Goal: Navigation & Orientation: Find specific page/section

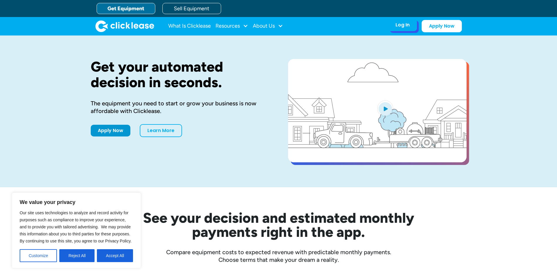
click at [405, 29] on div "Log In Account login I use Clicklease to get my equipment Partner Portal I offe…" at bounding box center [402, 25] width 29 height 12
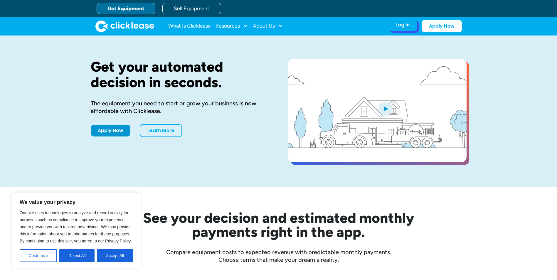
click at [405, 26] on div "Log In" at bounding box center [402, 25] width 14 height 6
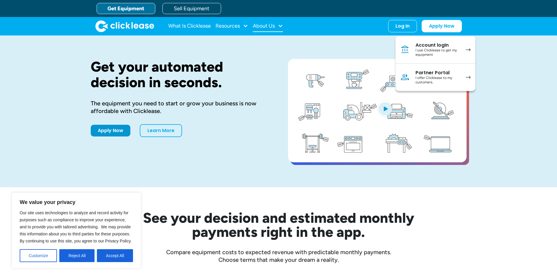
click at [259, 26] on div "About Us" at bounding box center [264, 26] width 22 height 0
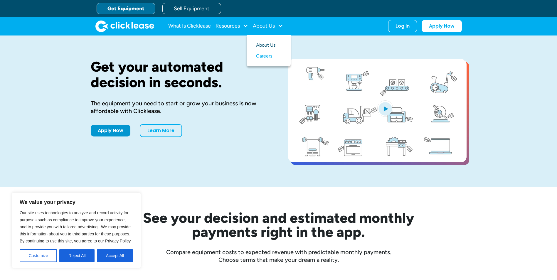
click at [267, 45] on link "About Us" at bounding box center [268, 45] width 25 height 11
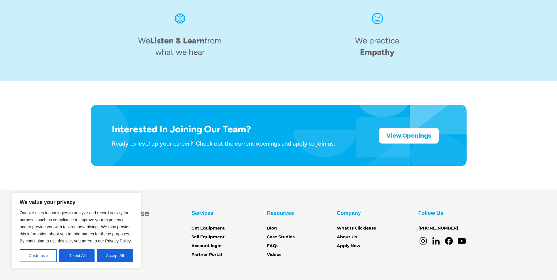
scroll to position [901, 0]
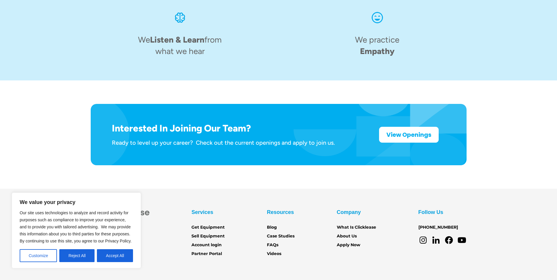
click at [21, 156] on div "Interested In Joining Our Team? Ready to level up your career? Check out the cu…" at bounding box center [278, 134] width 533 height 108
